Goal: Transaction & Acquisition: Purchase product/service

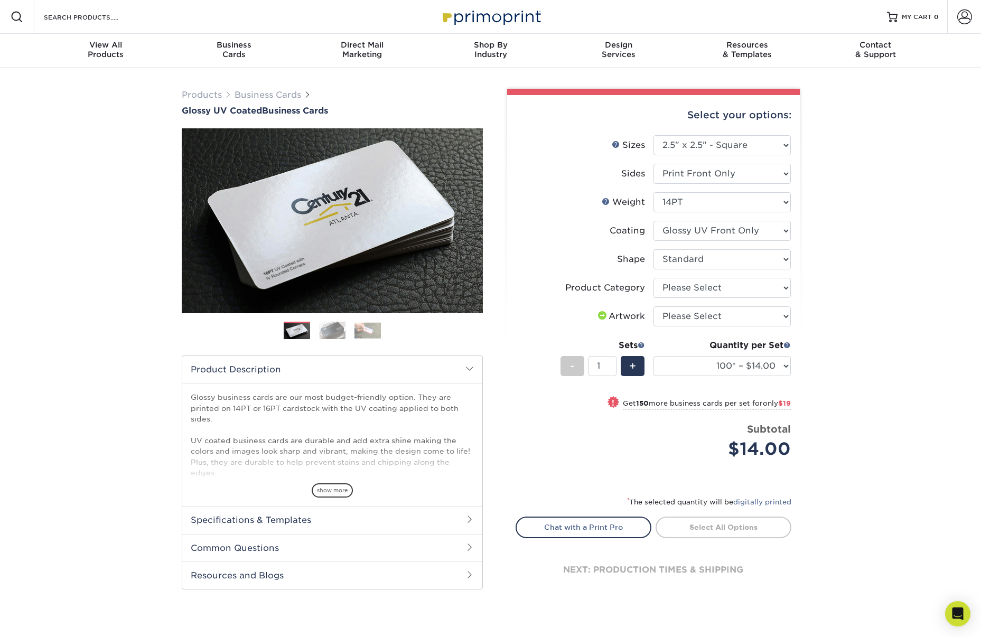
select select "2.50x2.50"
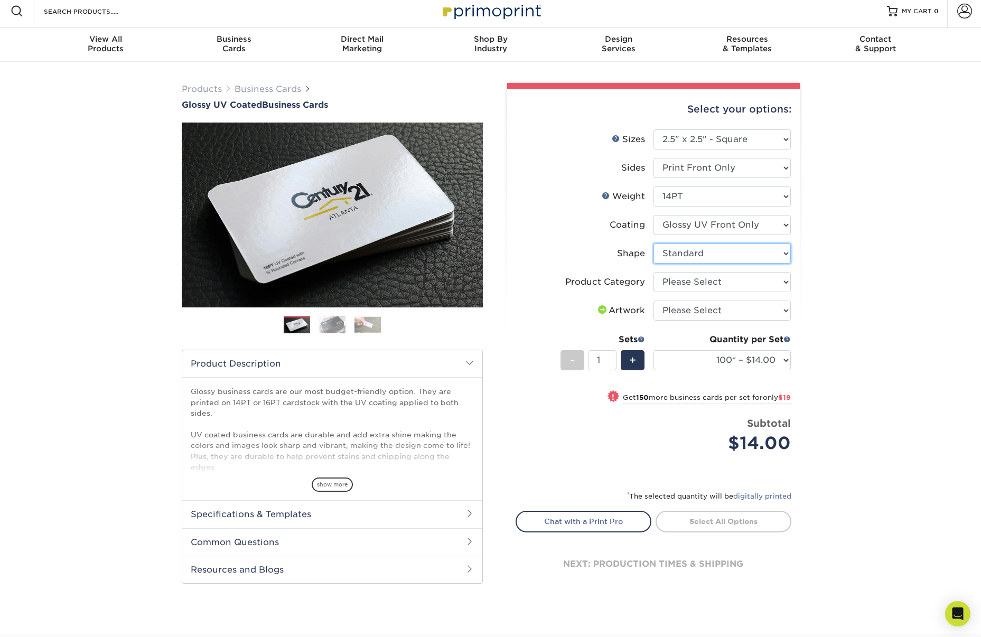
click at [774, 254] on select "Please Select Standard" at bounding box center [721, 254] width 137 height 20
click at [775, 284] on select "Please Select Business Cards" at bounding box center [721, 282] width 137 height 20
click at [778, 167] on select "Please Select Print Both Sides Print Front Only" at bounding box center [721, 168] width 137 height 20
select select "13abbda7-1d64-4f25-8bb2-c179b224825d"
click at [653, 158] on select "Please Select Print Both Sides Print Front Only" at bounding box center [721, 168] width 137 height 20
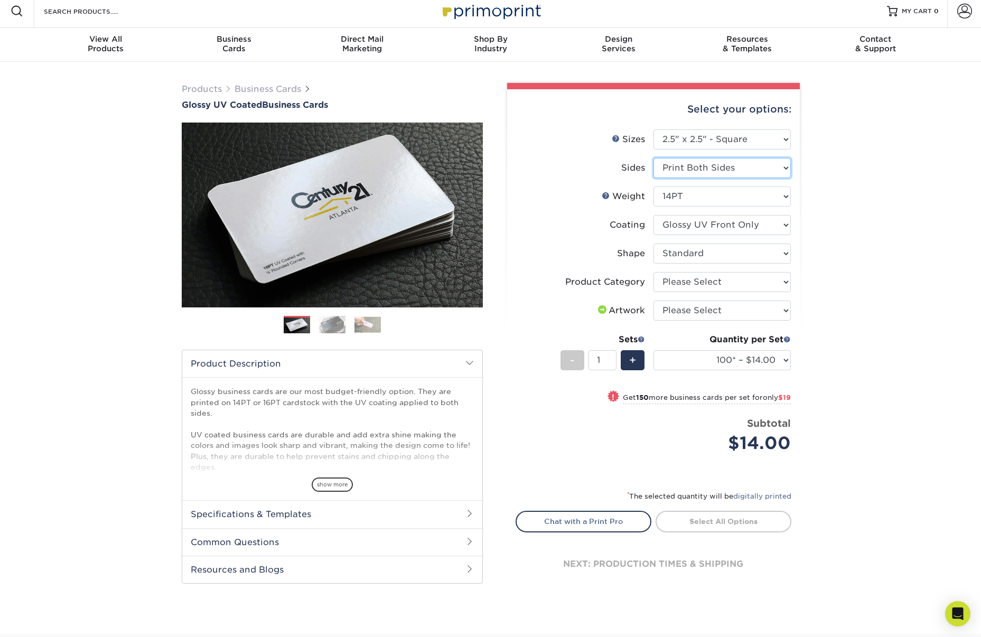
select select
select select "-1"
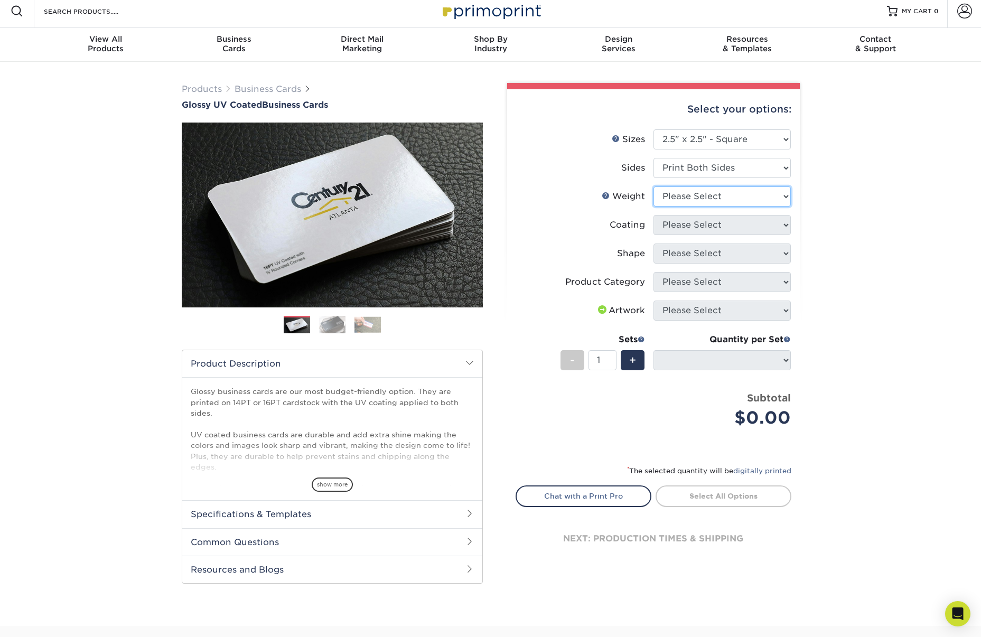
click at [766, 195] on select "Please Select 14PT 16PT" at bounding box center [721, 196] width 137 height 20
select select "14PT"
click at [653, 186] on select "Please Select 14PT 16PT" at bounding box center [721, 196] width 137 height 20
select select
click at [743, 220] on select at bounding box center [721, 225] width 137 height 20
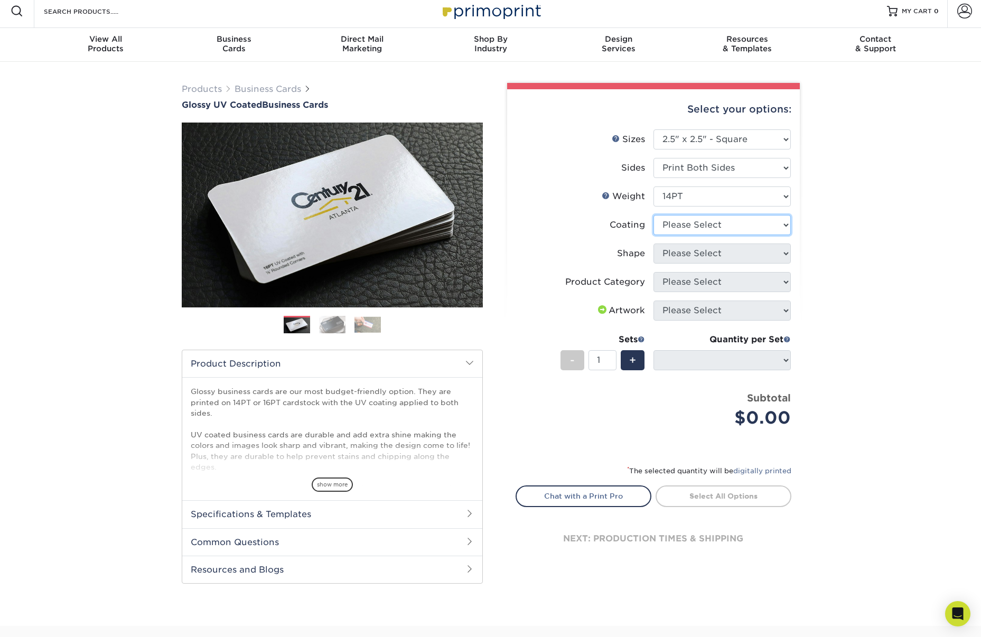
select select "1e8116af-acfc-44b1-83dc-8181aa338834"
click at [653, 215] on select at bounding box center [721, 225] width 137 height 20
select select "-1"
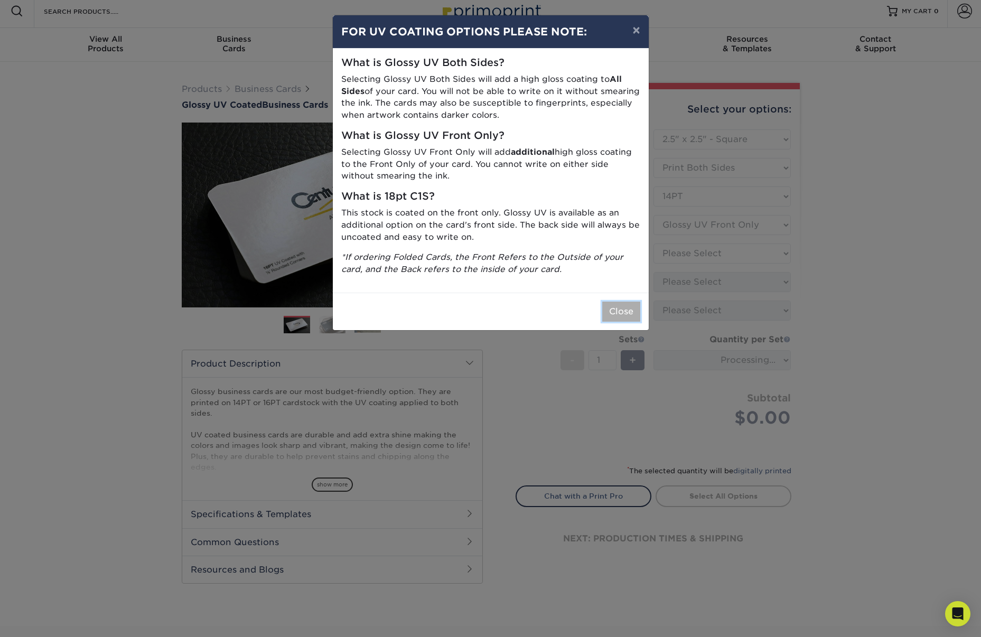
click at [633, 315] on button "Close" at bounding box center [621, 312] width 38 height 20
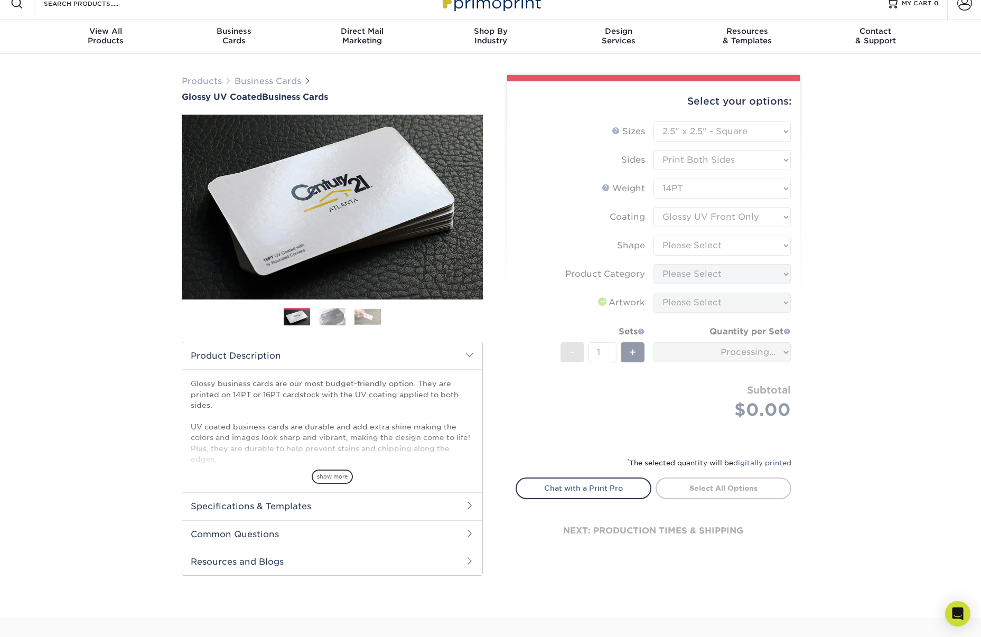
scroll to position [12, 0]
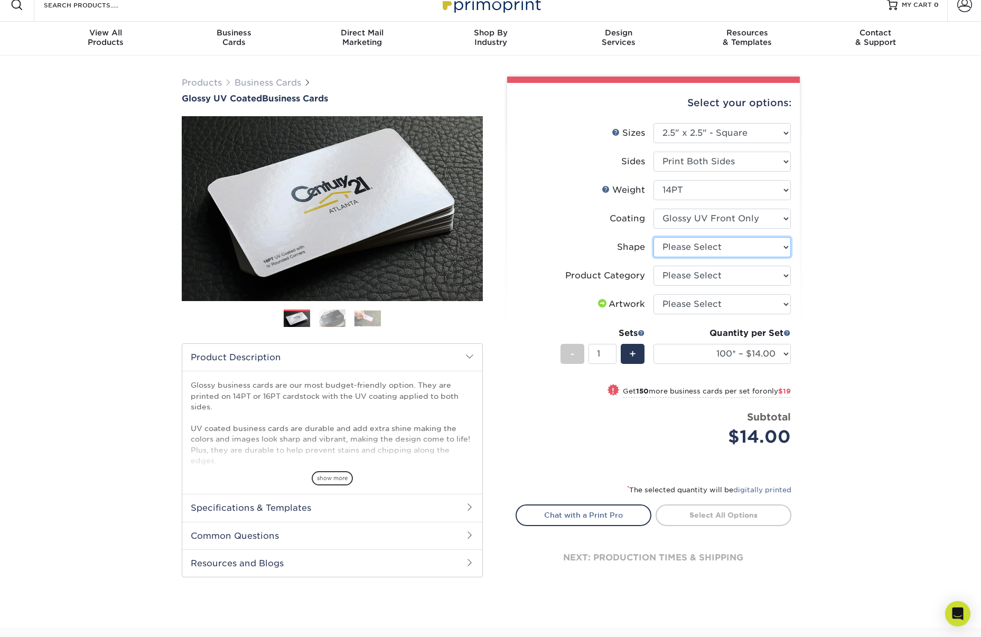
click at [764, 251] on select "Please Select Standard" at bounding box center [721, 247] width 137 height 20
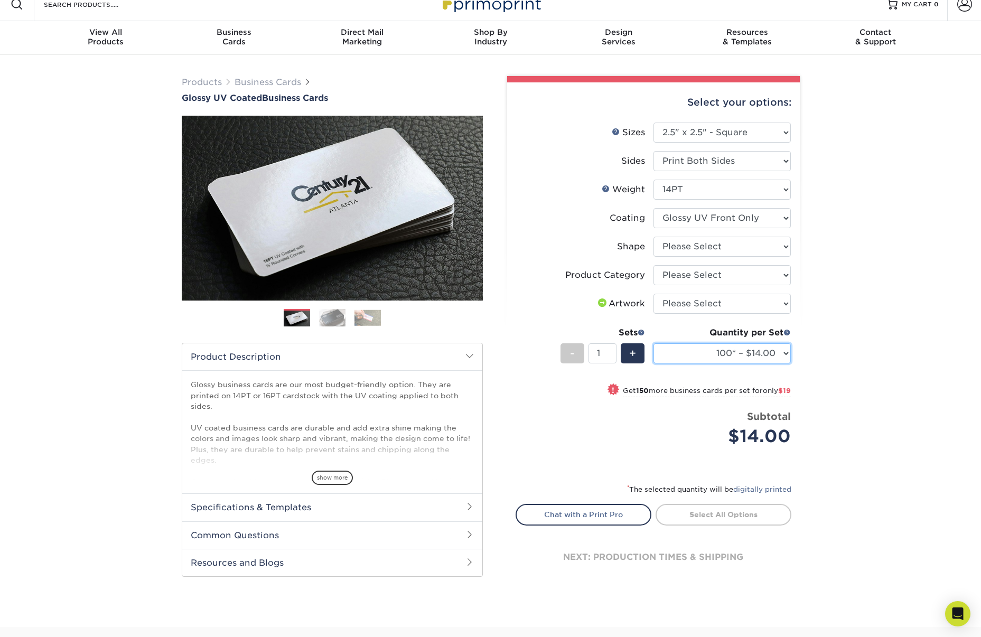
click at [779, 350] on select "100* – $14.00 250* – $33.00 500 – $66.00 1000 – $82.00 2500 – $163.00 5000 – $2…" at bounding box center [721, 353] width 137 height 20
click at [771, 358] on select "100* – $14.00 250* – $33.00 500 – $66.00 1000 – $82.00 2500 – $163.00 5000 – $2…" at bounding box center [721, 353] width 137 height 20
click at [757, 220] on select at bounding box center [721, 218] width 137 height 20
select select "ae367451-b2b8-45df-a344-0f05b6a12993"
click at [653, 208] on select at bounding box center [721, 218] width 137 height 20
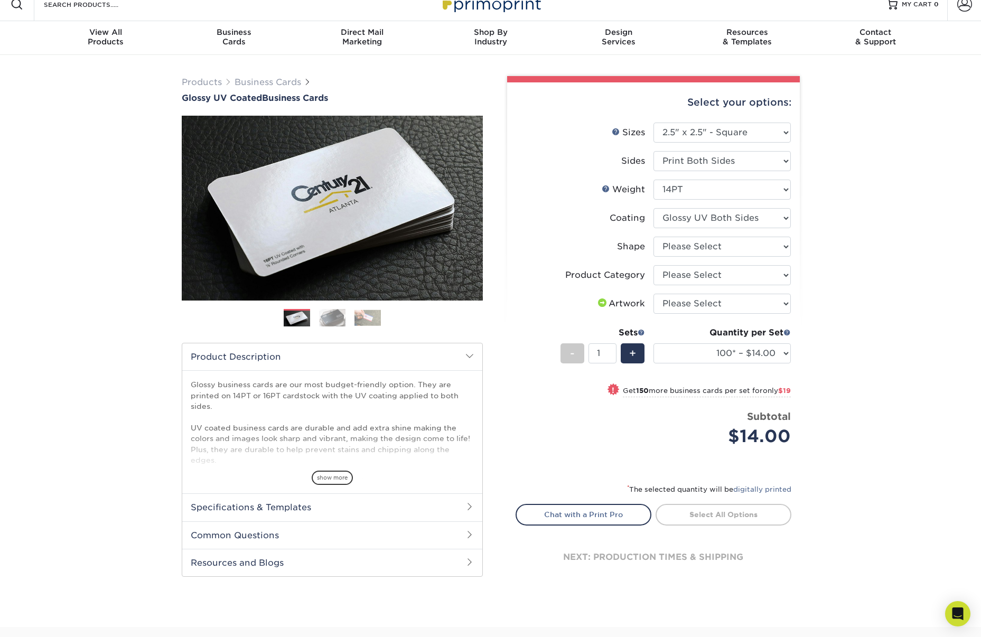
select select
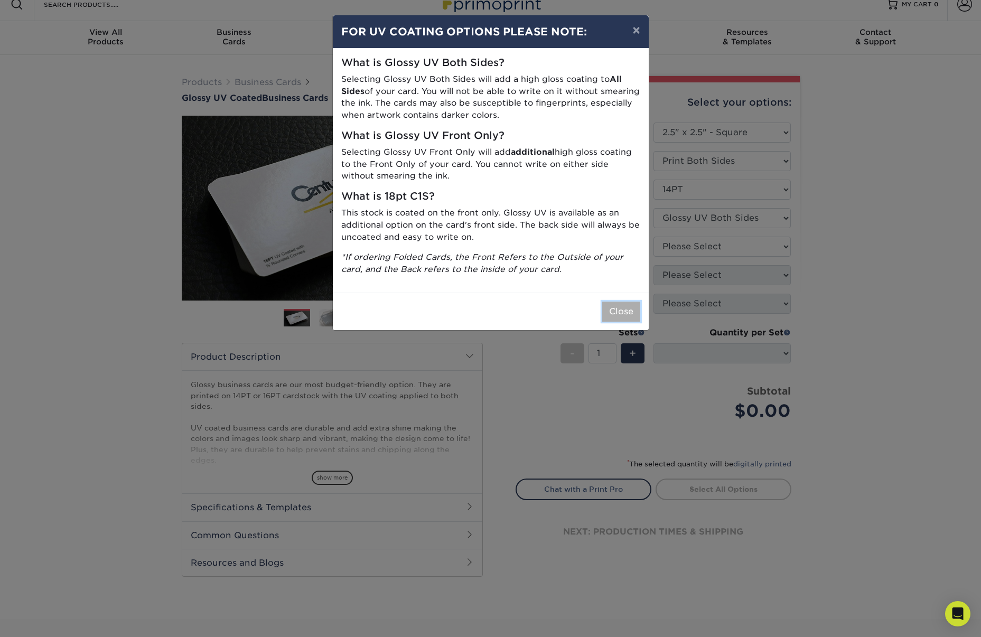
click at [623, 312] on button "Close" at bounding box center [621, 312] width 38 height 20
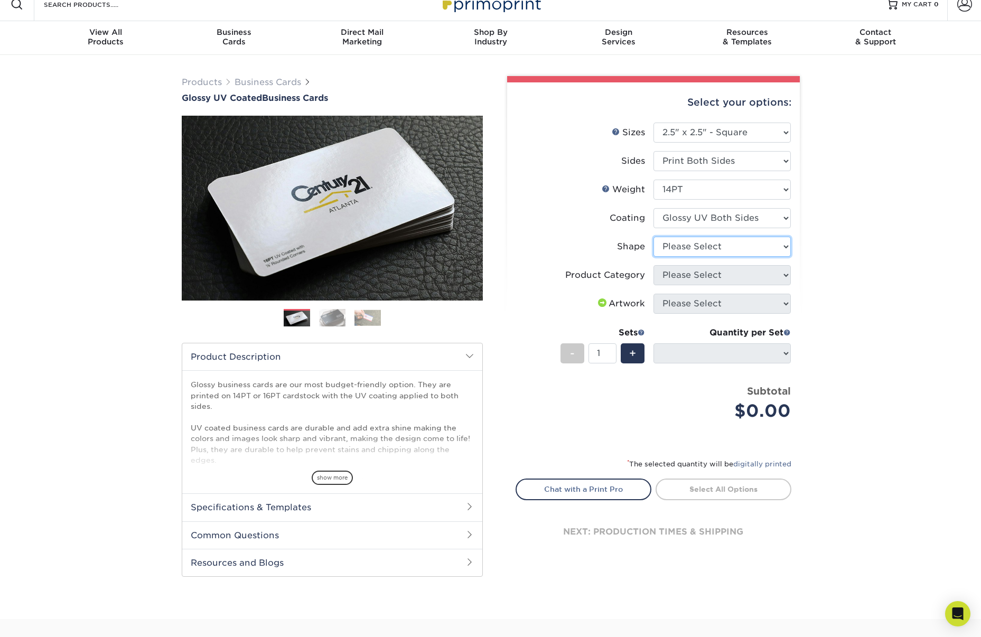
click at [755, 249] on select "Please Select Standard" at bounding box center [721, 247] width 137 height 20
select select "standard"
click at [653, 237] on select "Please Select Standard" at bounding box center [721, 247] width 137 height 20
select select
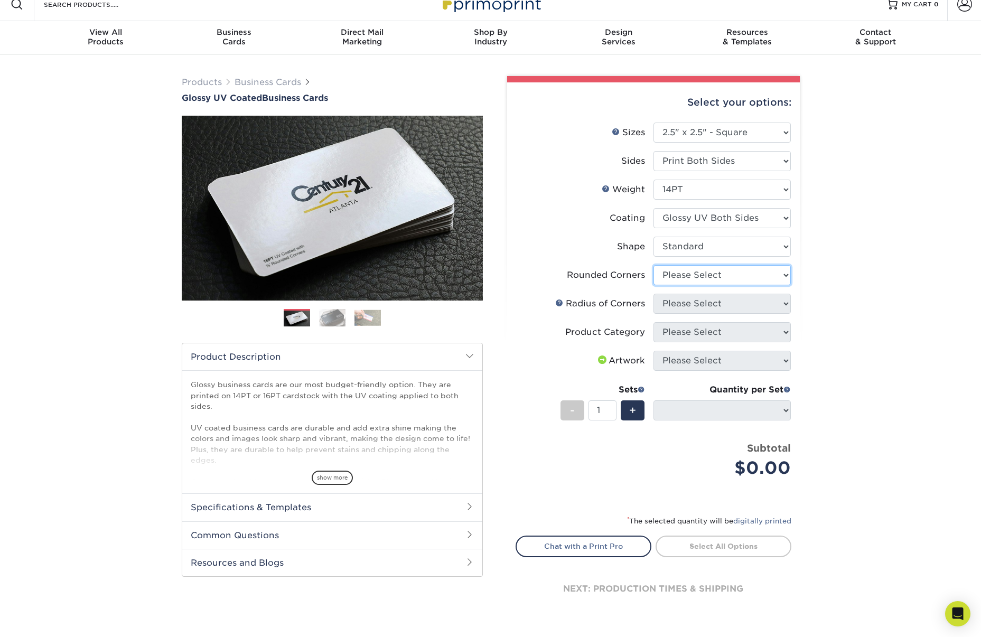
click at [767, 272] on select "Please Select Yes - Round 2 Corners Yes - Round 4 Corners No" at bounding box center [721, 275] width 137 height 20
select select "0"
click at [653, 265] on select "Please Select Yes - Round 2 Corners Yes - Round 4 Corners No" at bounding box center [721, 275] width 137 height 20
select select "-1"
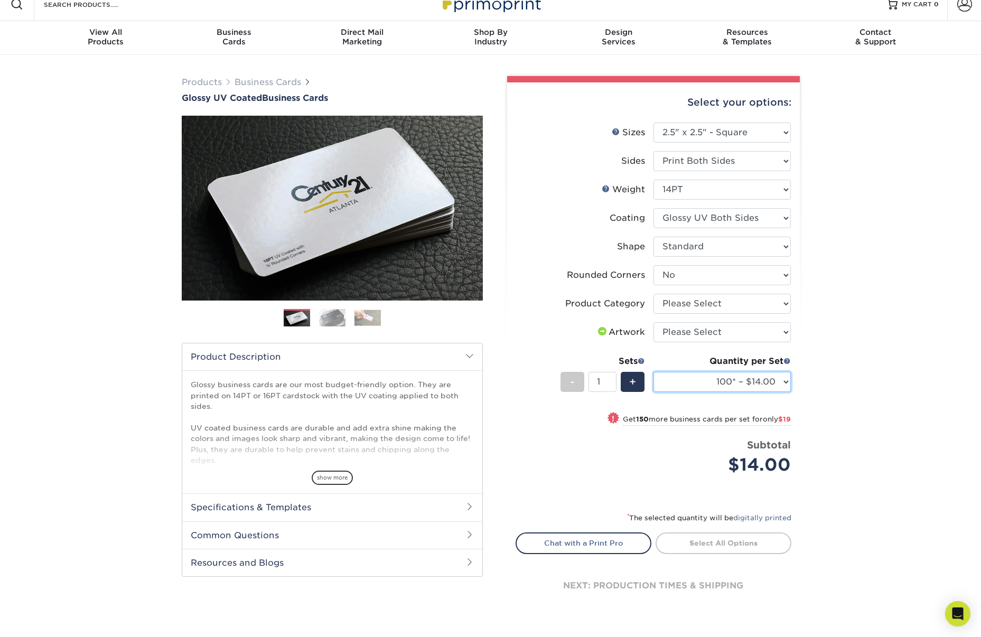
click at [782, 381] on select "100* – $14.00 250* – $33.00 500 – $66.00 1000 – $82.00 2500 – $163.00 5000 – $2…" at bounding box center [721, 382] width 137 height 20
click at [729, 271] on select "Please Select Yes - Round 2 Corners Yes - Round 4 Corners No" at bounding box center [721, 275] width 137 height 20
select select "7672df9e-0e0a-464d-8e1f-920c575e4da3"
click at [653, 265] on select "Please Select Yes - Round 2 Corners Yes - Round 4 Corners No" at bounding box center [721, 275] width 137 height 20
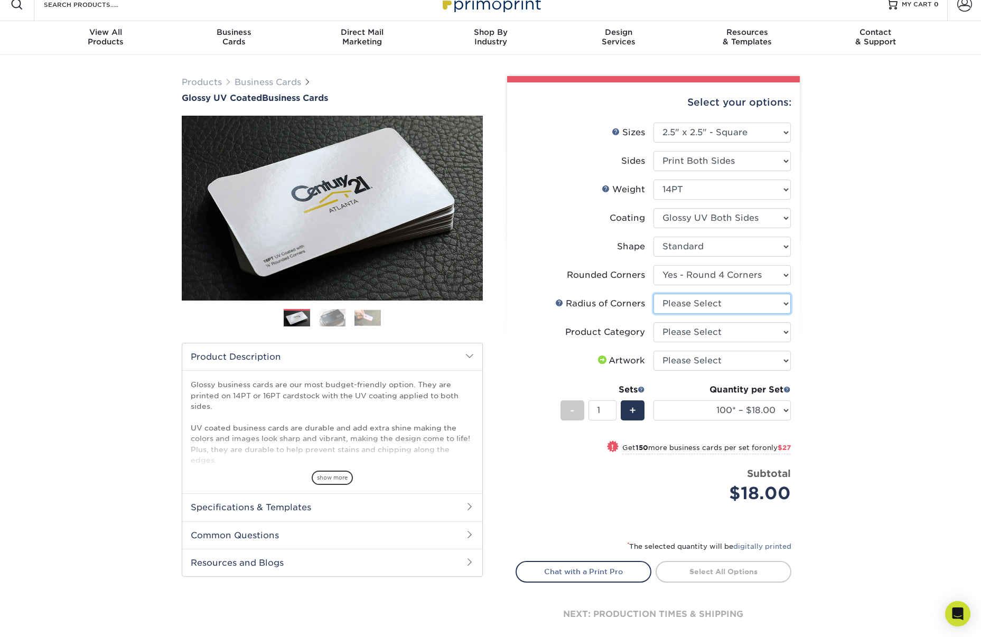
click at [716, 303] on select "Please Select Rounded 1/8" Rounded 1/4"" at bounding box center [721, 304] width 137 height 20
click at [653, 294] on select "Please Select Rounded 1/8" Rounded 1/4"" at bounding box center [721, 304] width 137 height 20
click at [741, 310] on select "Please Select Rounded 1/8" Rounded 1/4"" at bounding box center [721, 304] width 137 height 20
select select "479fbfe7-6a0c-4895-8c9a-81739b7486c9"
click at [653, 294] on select "Please Select Rounded 1/8" Rounded 1/4"" at bounding box center [721, 304] width 137 height 20
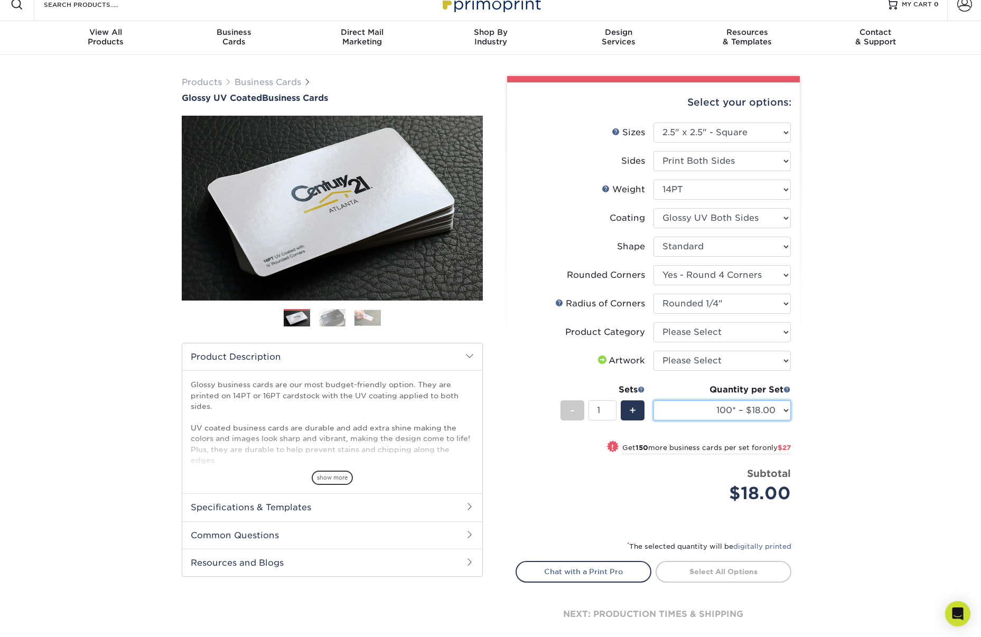
click at [770, 416] on select "100* – $18.00 250* – $45.00 500 – $89.00 1000 – $113.00 2500 – $201.00 5000 – $…" at bounding box center [721, 410] width 137 height 20
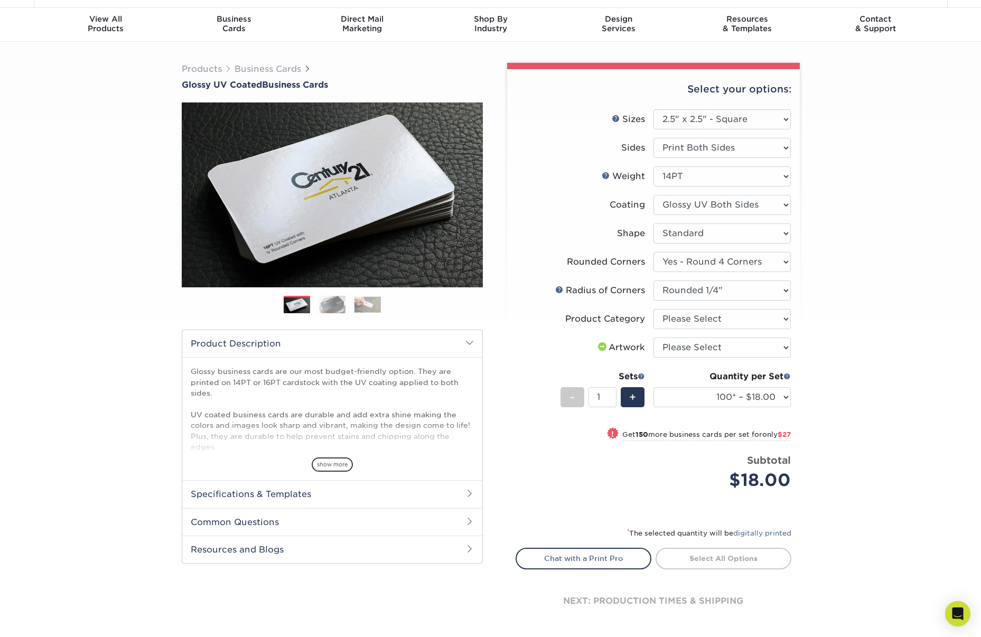
click at [837, 385] on div "Products Business Cards Glossy UV Coated Business Cards Previous Next" at bounding box center [490, 356] width 981 height 629
drag, startPoint x: 801, startPoint y: 398, endPoint x: 782, endPoint y: 398, distance: 18.5
click at [798, 398] on div "Select your options: Sizes Help Sizes Please Select 1.5" x 3.5" - Mini -" at bounding box center [649, 352] width 317 height 578
click at [782, 398] on select "100* – $18.00 250* – $45.00 500 – $89.00 1000 – $113.00 2500 – $201.00 5000 – $…" at bounding box center [721, 397] width 137 height 20
